Goal: Register for event/course

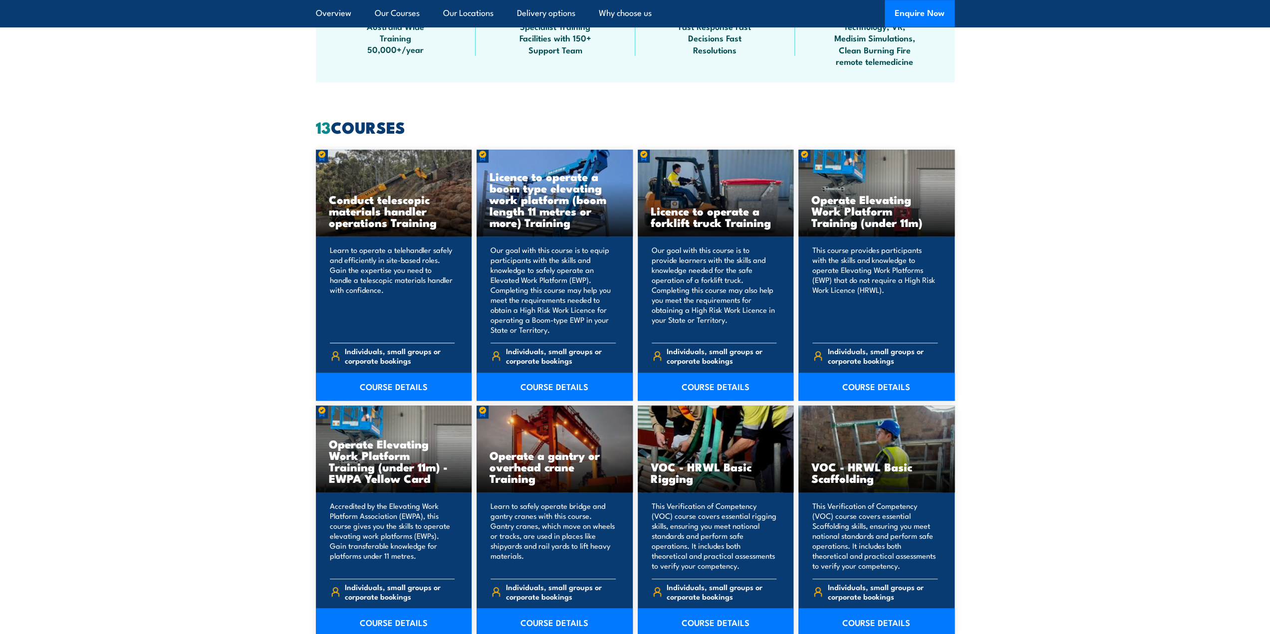
scroll to position [749, 0]
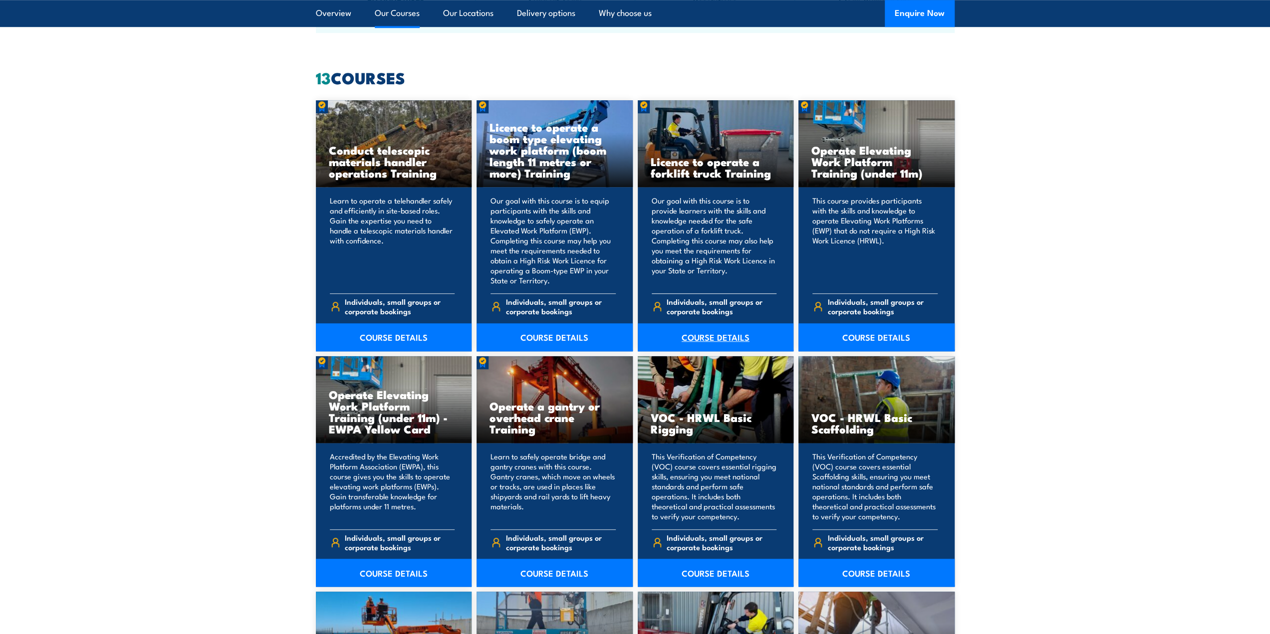
click at [712, 332] on link "COURSE DETAILS" at bounding box center [716, 337] width 156 height 28
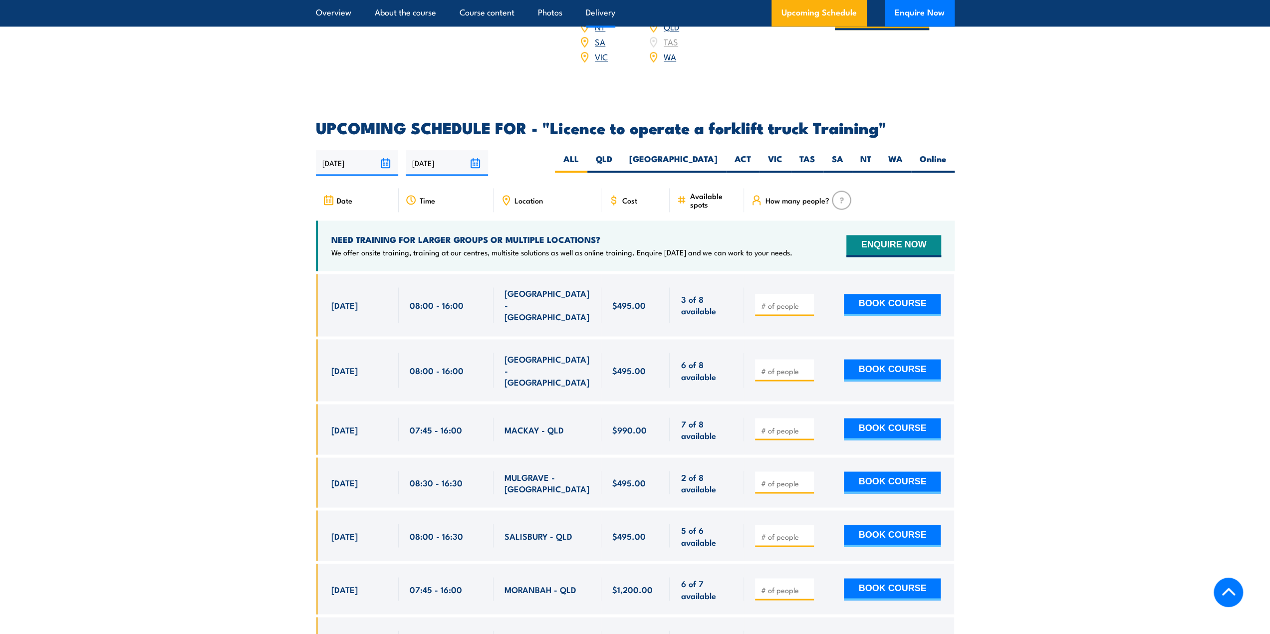
scroll to position [1447, 0]
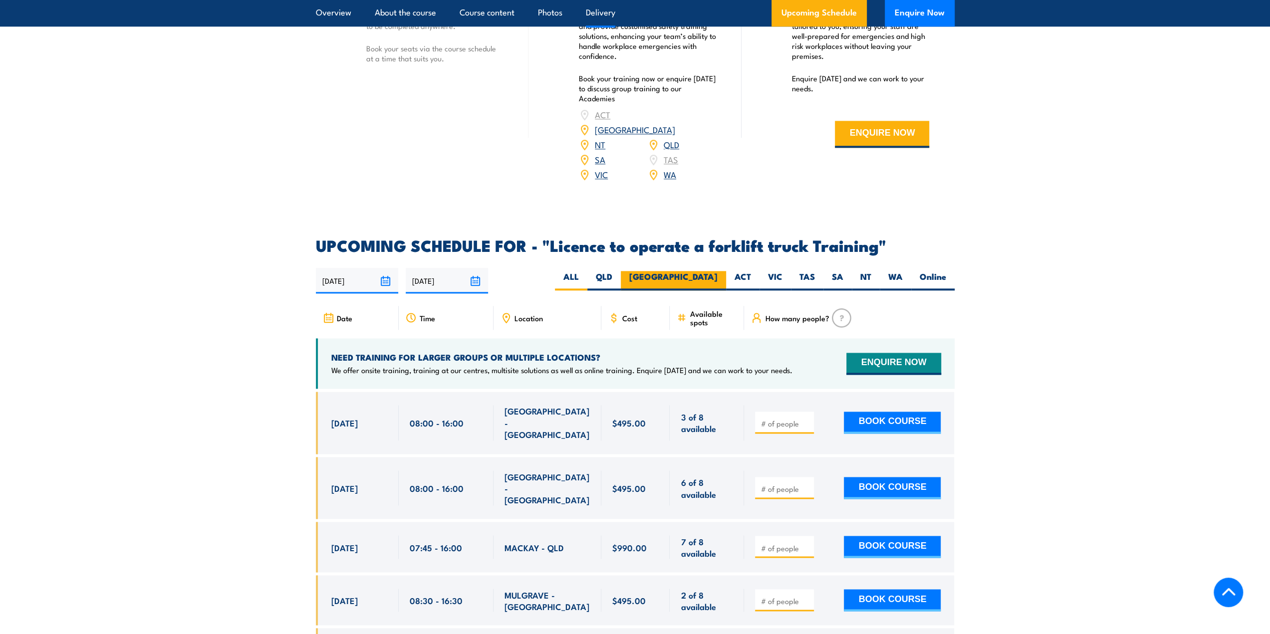
click at [705, 271] on label "[GEOGRAPHIC_DATA]" at bounding box center [673, 280] width 105 height 19
click at [718, 271] on input "[GEOGRAPHIC_DATA]" at bounding box center [721, 274] width 6 height 6
radio input "true"
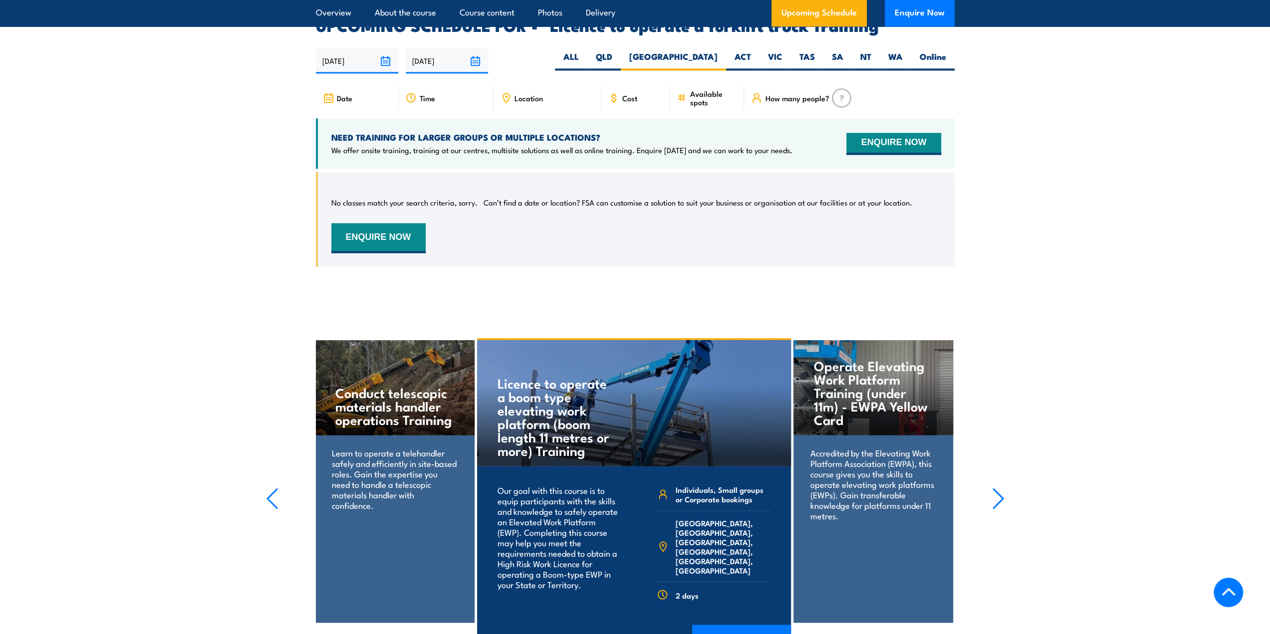
scroll to position [1670, 0]
